Goal: Task Accomplishment & Management: Manage account settings

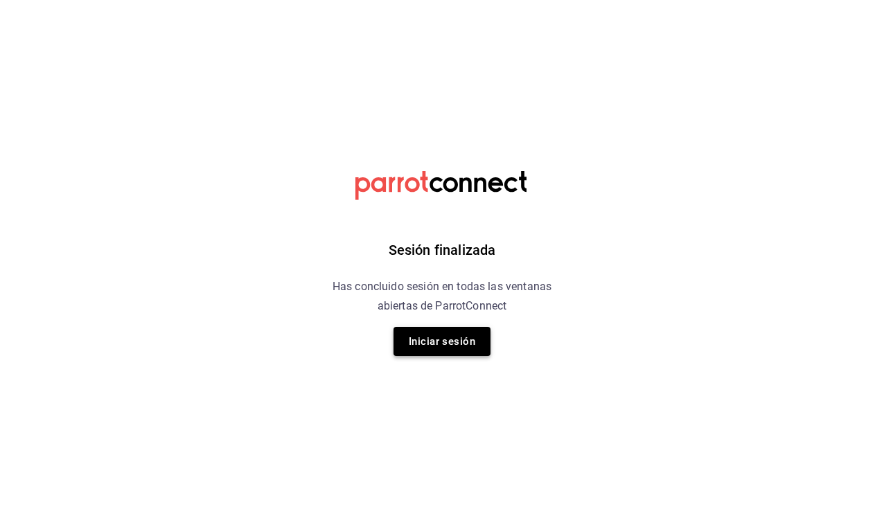
click at [439, 355] on button "Iniciar sesión" at bounding box center [441, 341] width 97 height 29
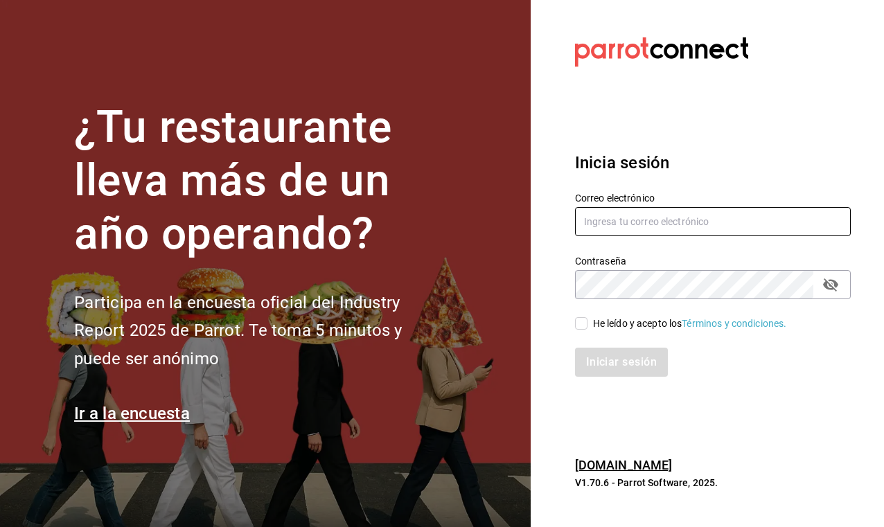
click at [599, 208] on input "text" at bounding box center [713, 221] width 276 height 29
type input "[EMAIL_ADDRESS][DOMAIN_NAME]"
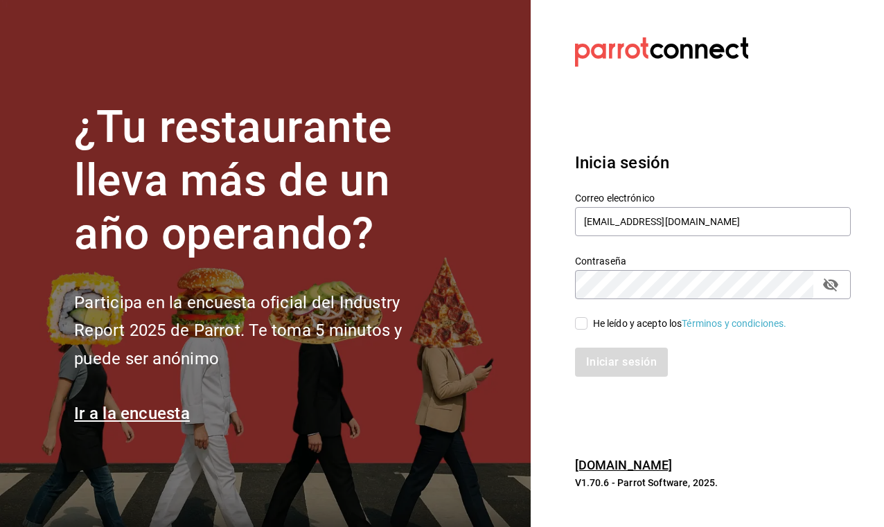
click at [585, 323] on input "He leído y acepto los Términos y condiciones." at bounding box center [581, 323] width 12 height 12
checkbox input "true"
click at [614, 357] on button "Iniciar sesión" at bounding box center [622, 362] width 94 height 29
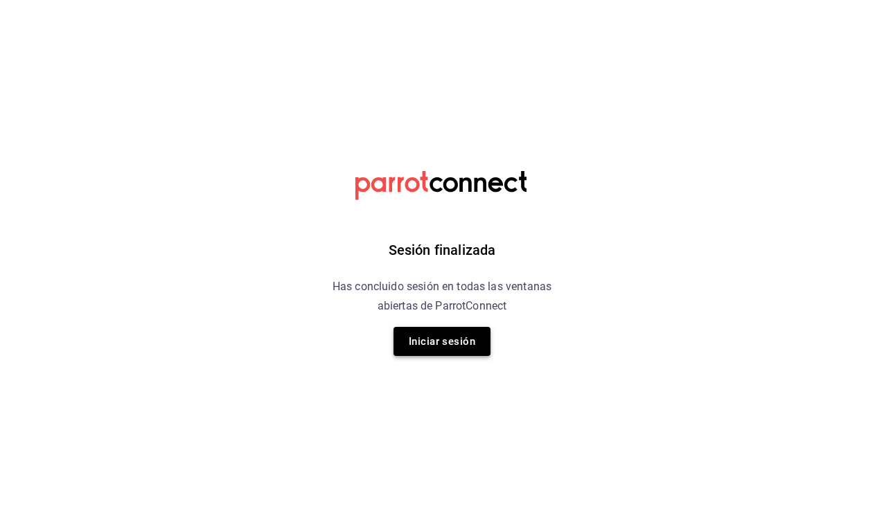
click at [475, 334] on button "Iniciar sesión" at bounding box center [441, 341] width 97 height 29
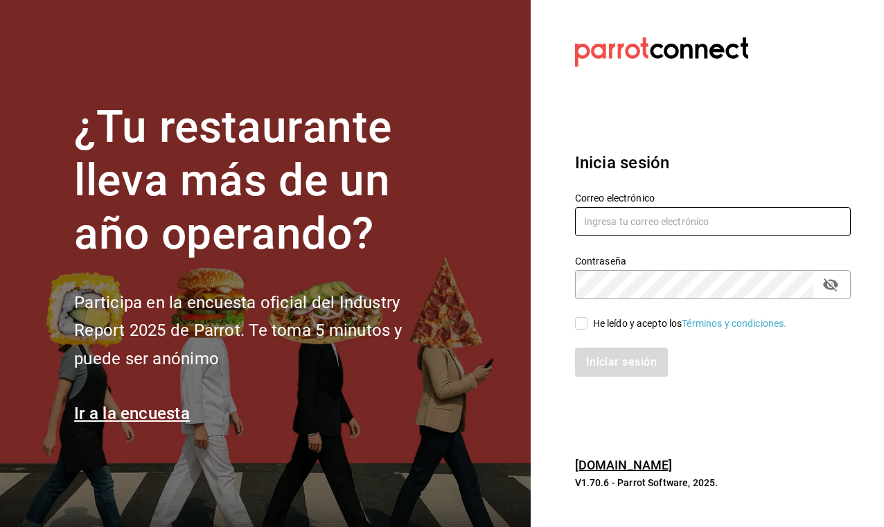
click at [606, 225] on input "text" at bounding box center [713, 221] width 276 height 29
type input "[EMAIL_ADDRESS][DOMAIN_NAME]"
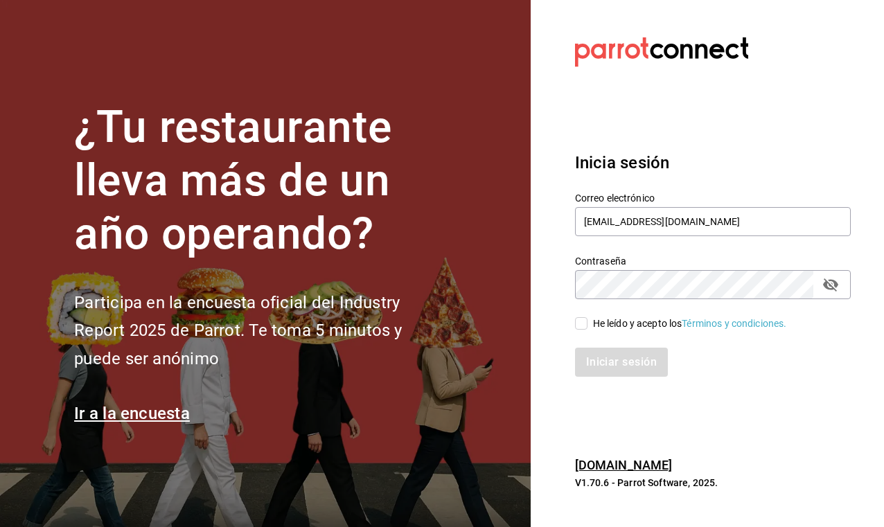
click at [577, 326] on input "He leído y acepto los Términos y condiciones." at bounding box center [581, 323] width 12 height 12
checkbox input "true"
click at [617, 359] on button "Iniciar sesión" at bounding box center [622, 362] width 94 height 29
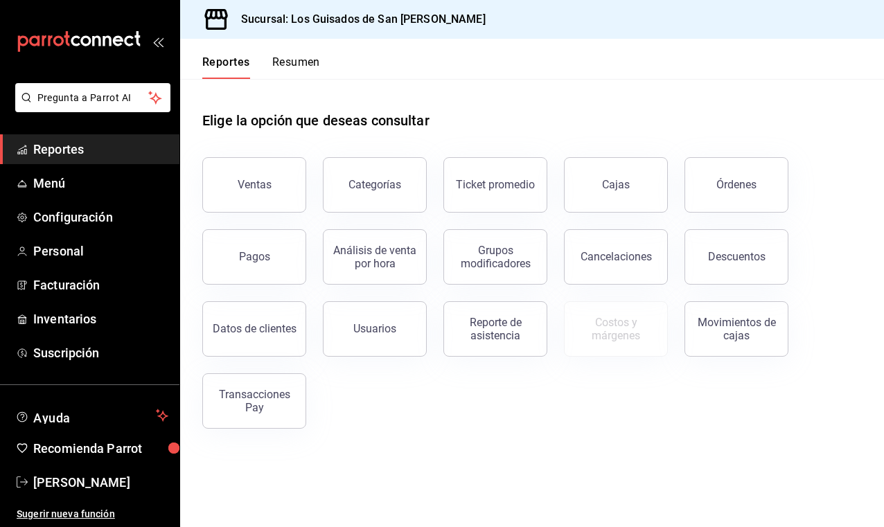
click at [310, 57] on button "Resumen" at bounding box center [296, 67] width 48 height 24
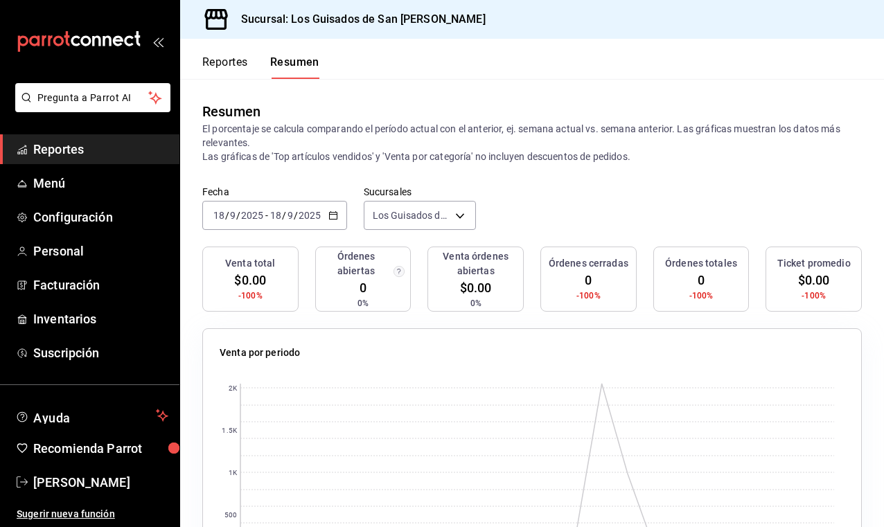
click at [236, 64] on button "Reportes" at bounding box center [225, 67] width 46 height 24
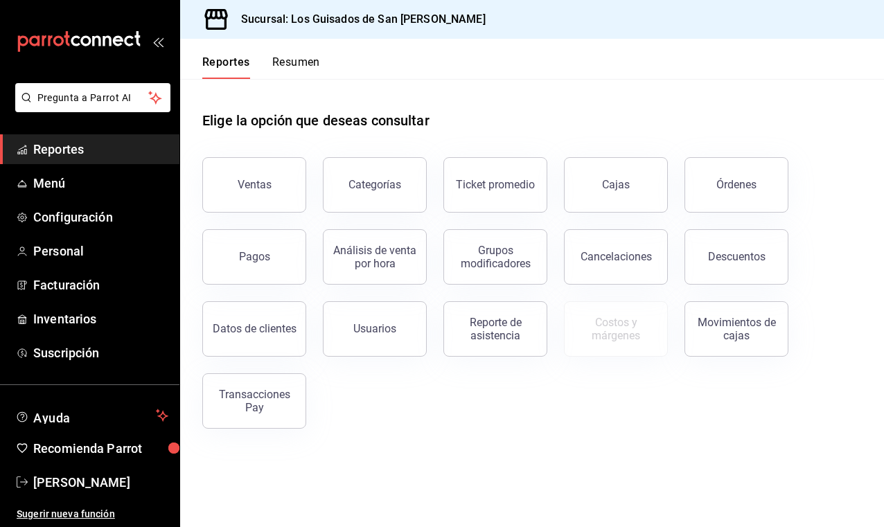
click at [316, 69] on button "Resumen" at bounding box center [296, 67] width 48 height 24
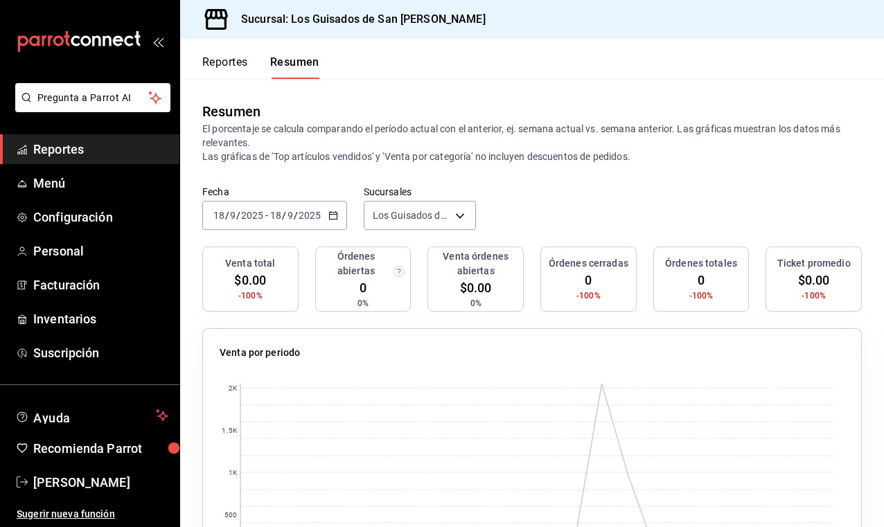
click at [307, 225] on div "[DATE] [DATE] - [DATE] [DATE]" at bounding box center [274, 215] width 145 height 29
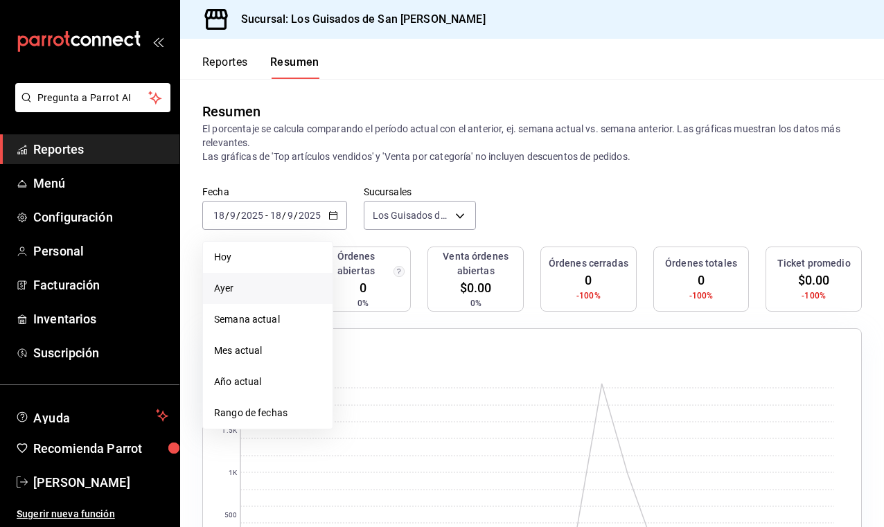
click at [275, 280] on li "Ayer" at bounding box center [268, 288] width 130 height 31
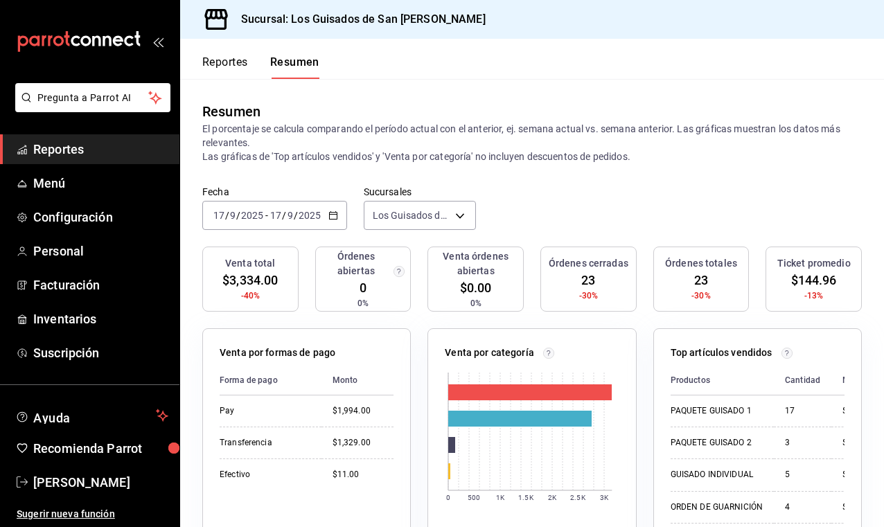
click at [287, 220] on input "9" at bounding box center [290, 215] width 7 height 11
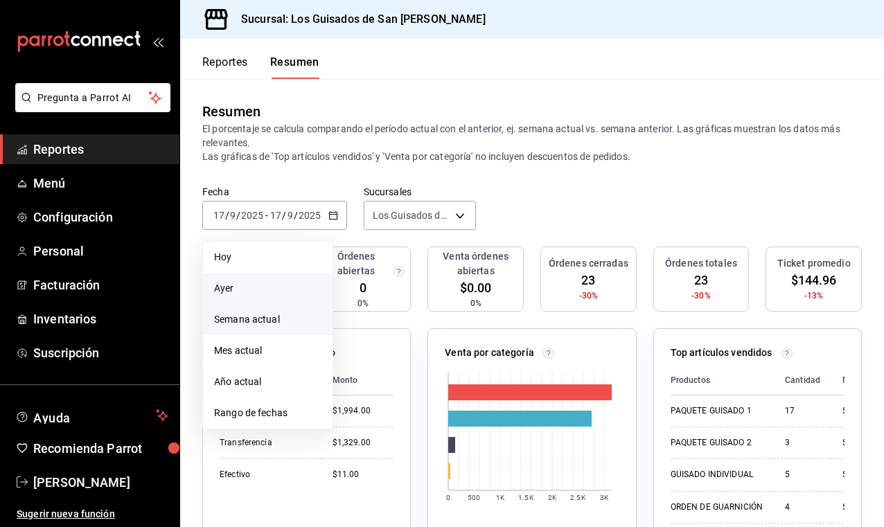
click at [267, 328] on li "Semana actual" at bounding box center [268, 319] width 130 height 31
